Goal: Task Accomplishment & Management: Use online tool/utility

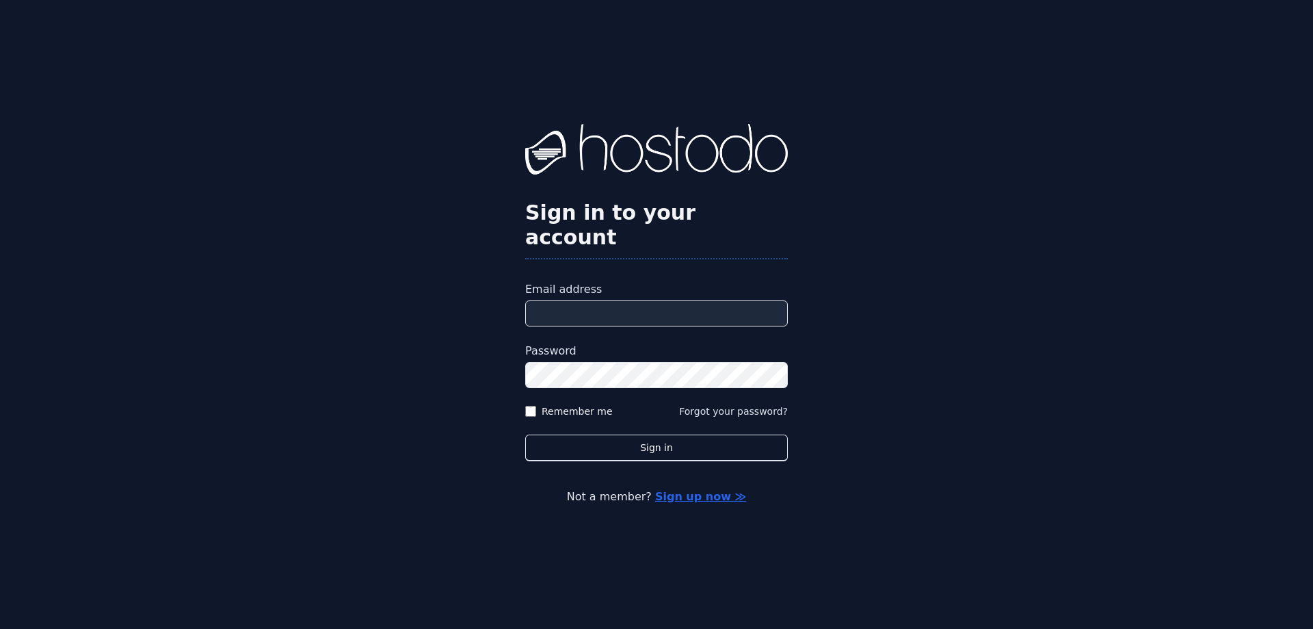
click at [629, 300] on input "Email address" at bounding box center [656, 313] width 263 height 26
type input "**********"
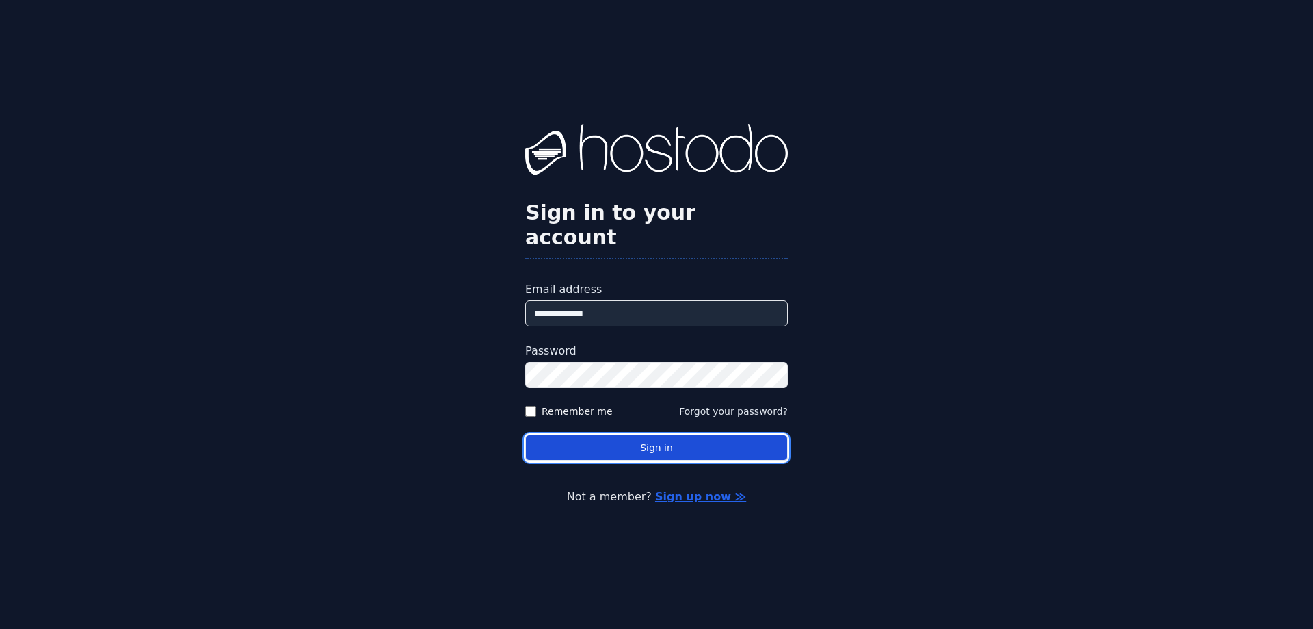
click at [659, 434] on button "Sign in" at bounding box center [656, 447] width 263 height 27
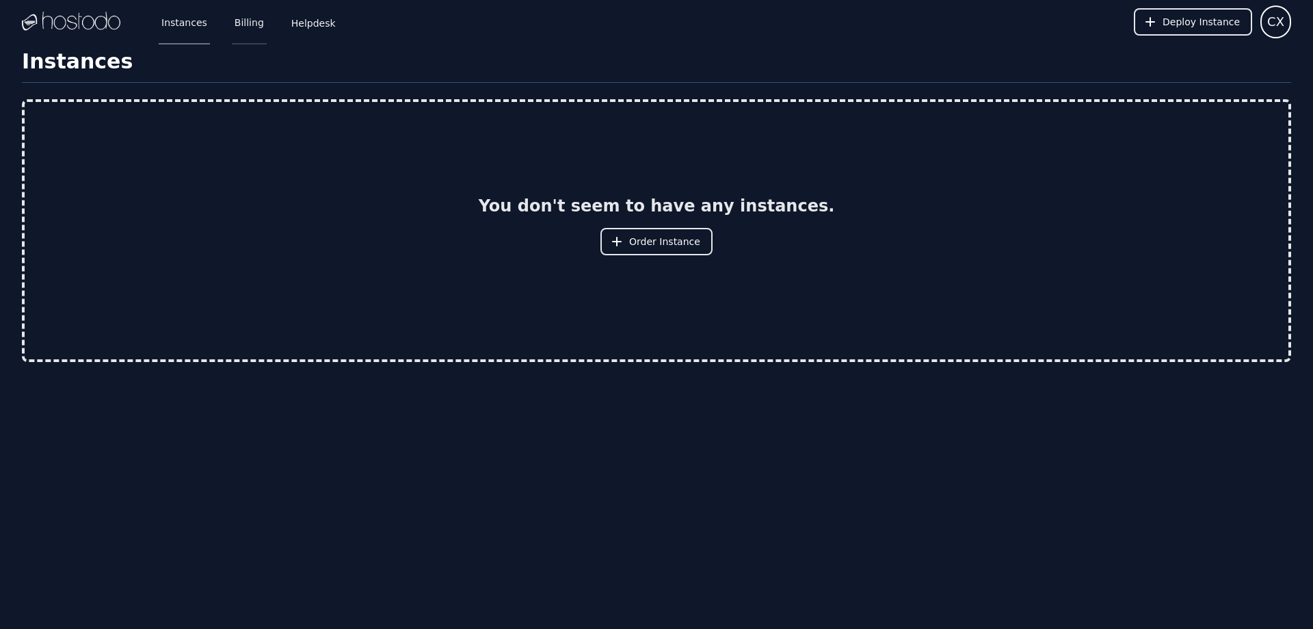
click at [256, 29] on link "Billing" at bounding box center [249, 21] width 35 height 45
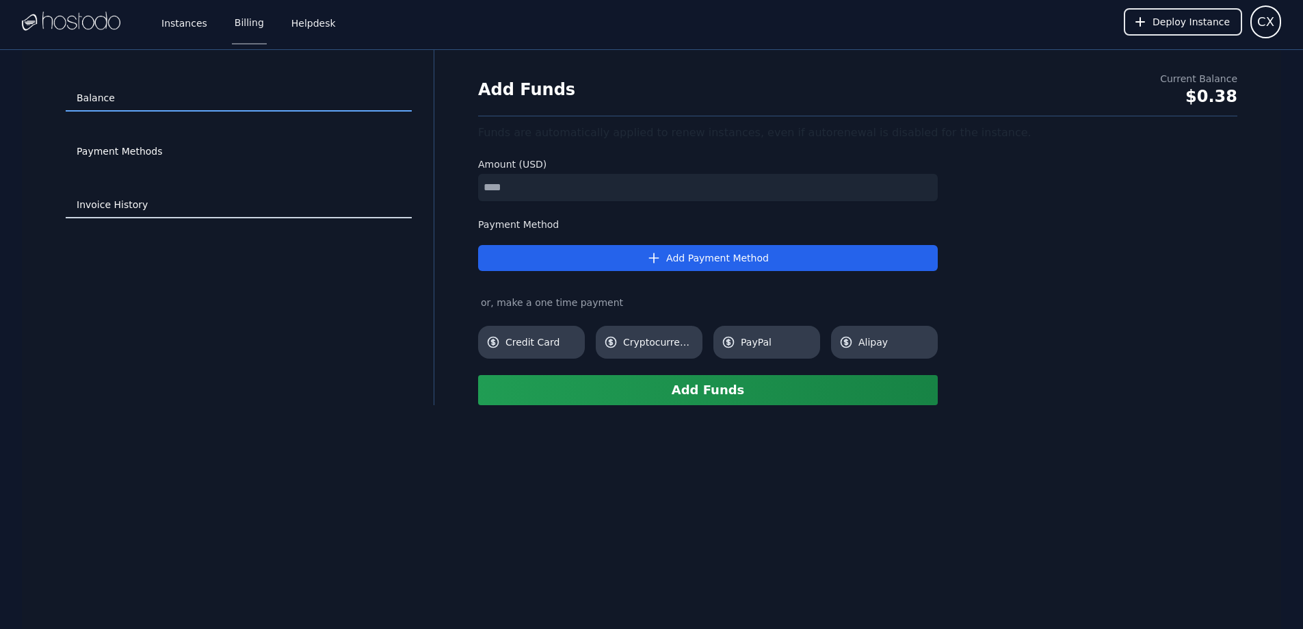
click at [137, 202] on link "Invoice History" at bounding box center [239, 205] width 346 height 26
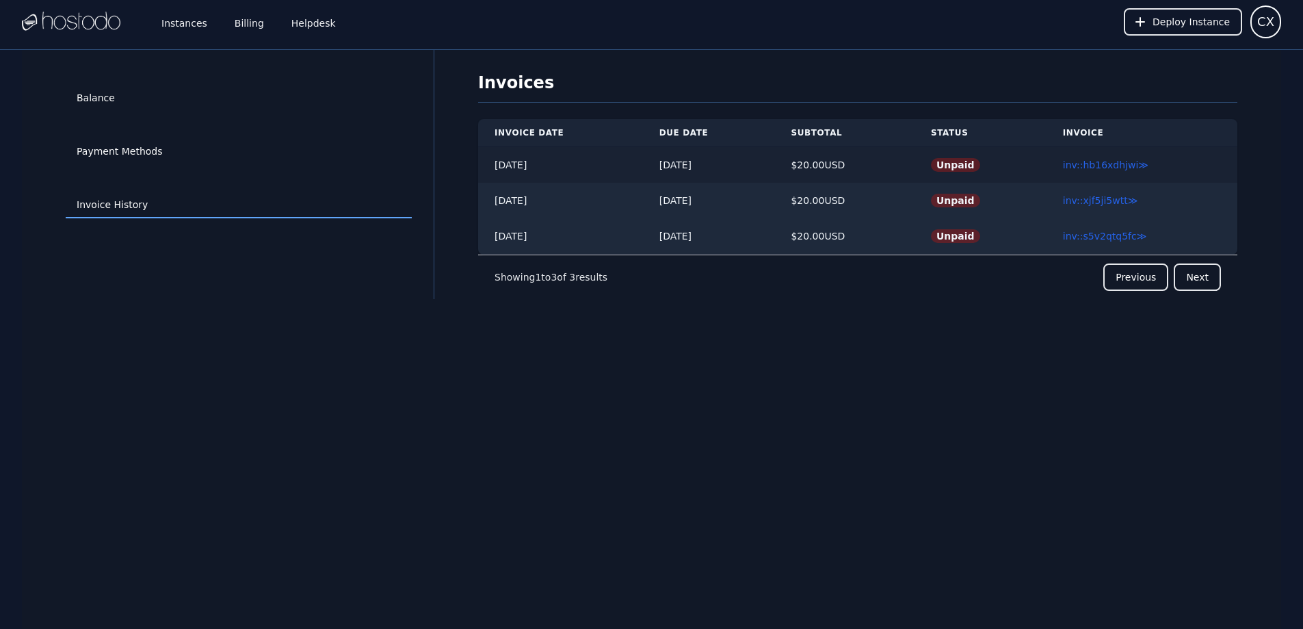
click at [522, 163] on td "2025/08/28" at bounding box center [560, 165] width 165 height 36
click at [258, 25] on link "Billing" at bounding box center [249, 21] width 35 height 45
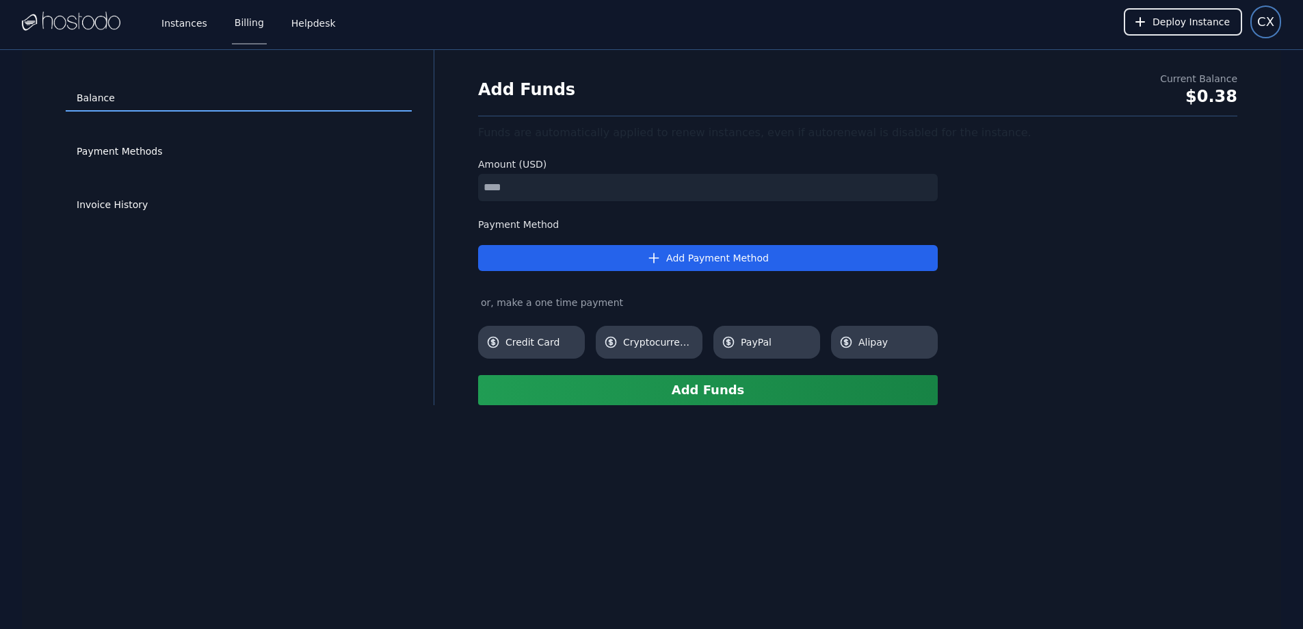
click at [1268, 26] on span "CX" at bounding box center [1265, 21] width 17 height 19
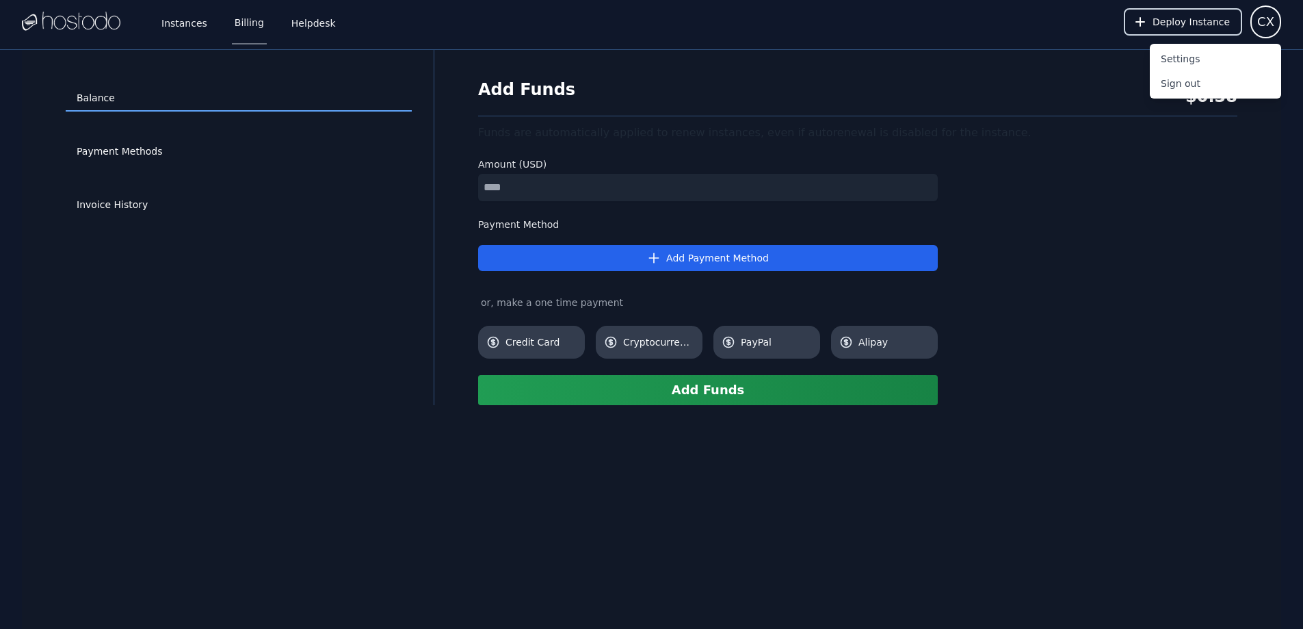
click at [1206, 27] on span "Deploy Instance" at bounding box center [1190, 22] width 77 height 14
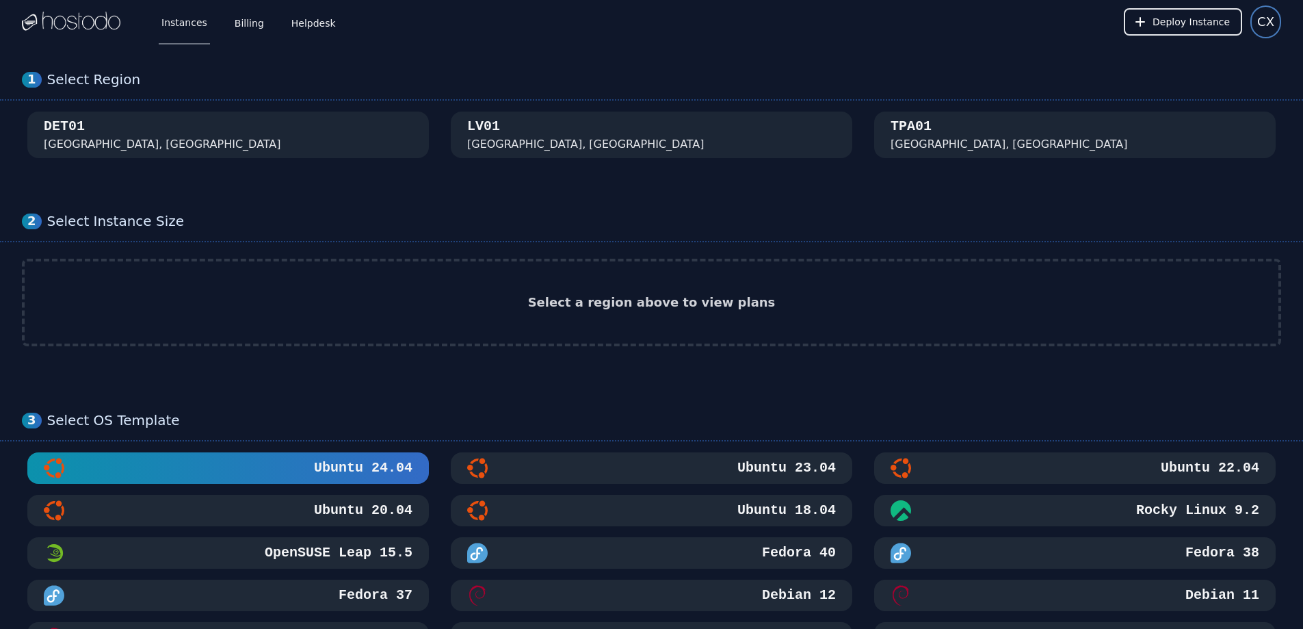
click at [1270, 24] on span "CX" at bounding box center [1265, 21] width 17 height 19
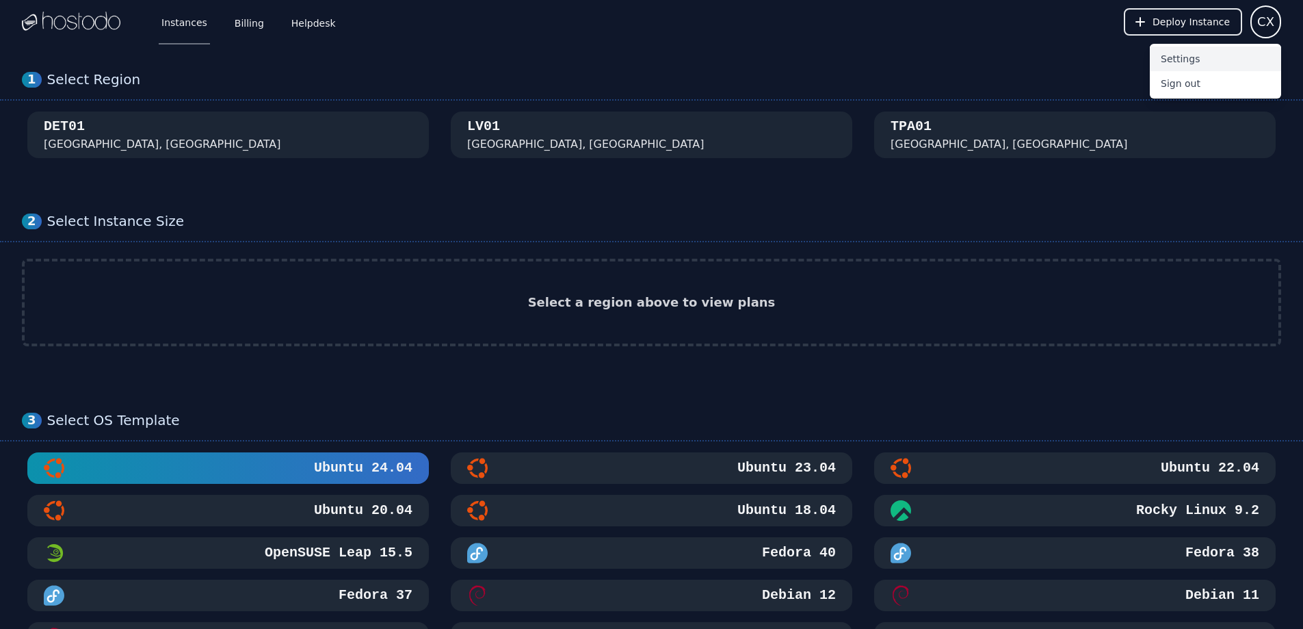
click at [1234, 57] on button "Settings" at bounding box center [1215, 59] width 131 height 25
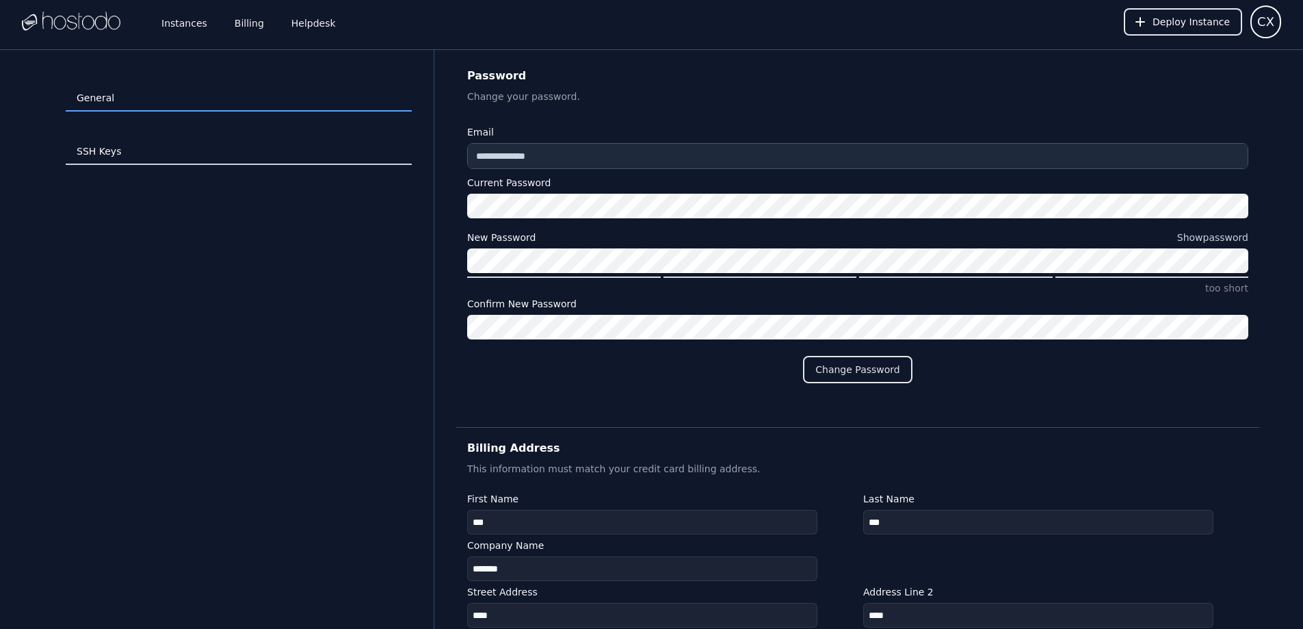
click at [99, 153] on link "SSH Keys" at bounding box center [239, 152] width 346 height 26
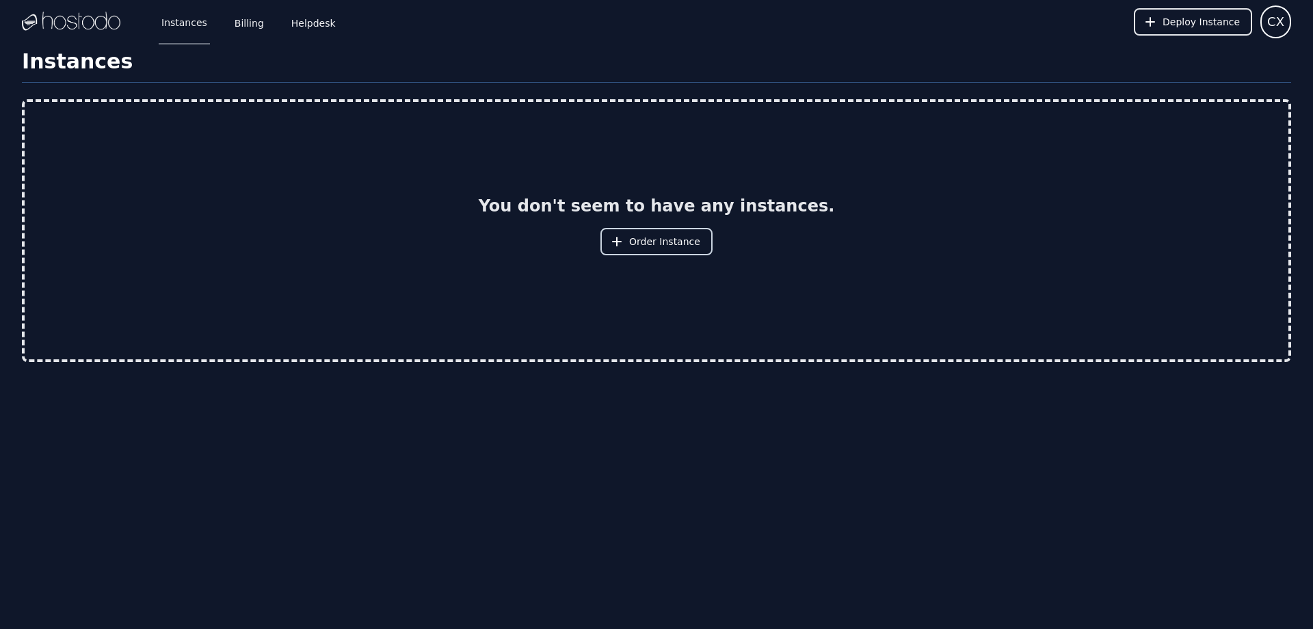
click at [677, 228] on button "Order Instance" at bounding box center [656, 241] width 112 height 27
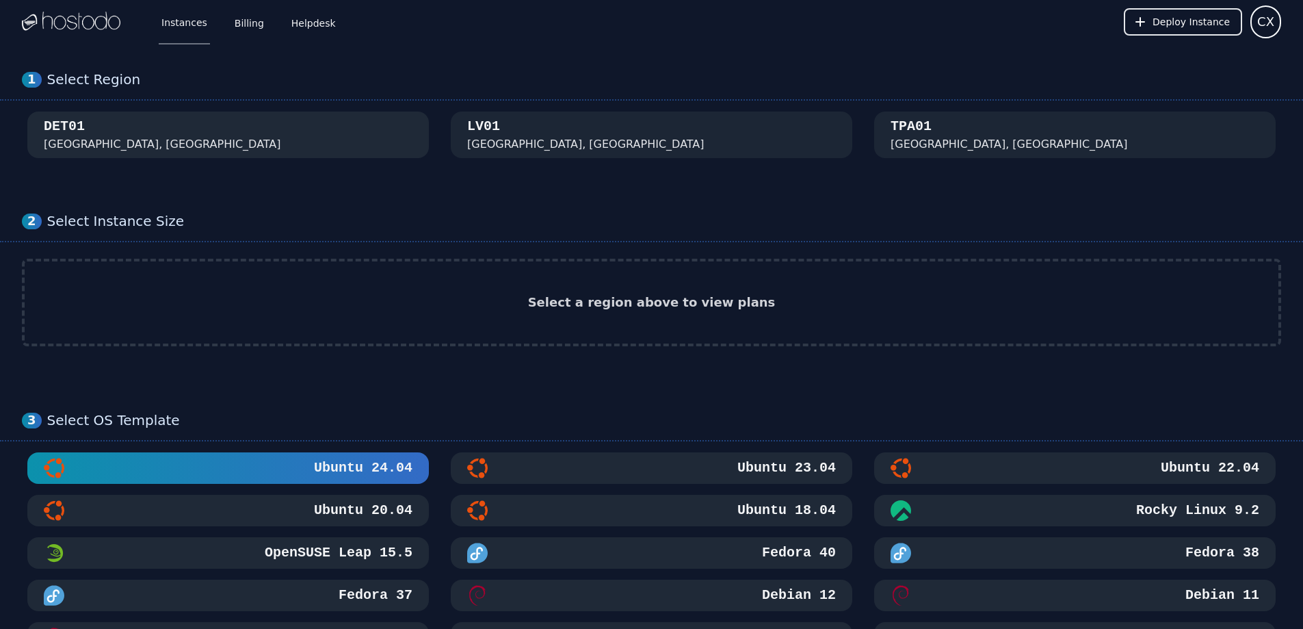
click at [231, 134] on div "DET01 [GEOGRAPHIC_DATA], [GEOGRAPHIC_DATA]" at bounding box center [228, 135] width 369 height 36
